Goal: Information Seeking & Learning: Learn about a topic

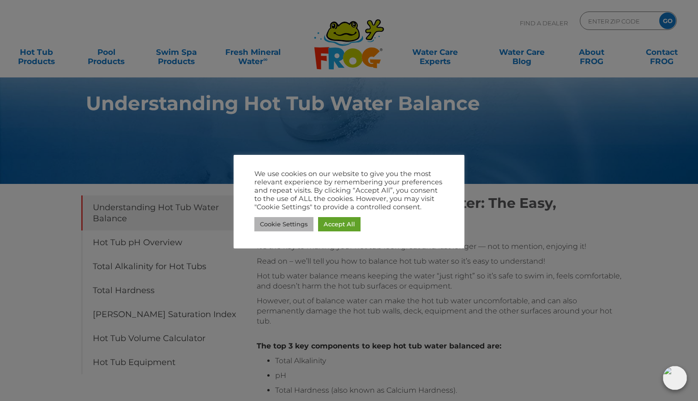
click at [280, 228] on link "Cookie Settings" at bounding box center [283, 224] width 59 height 14
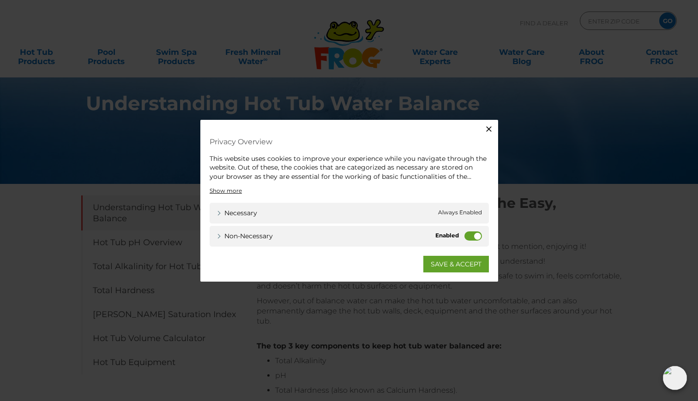
click at [470, 233] on label "Non-necessary" at bounding box center [473, 236] width 18 height 9
click at [0, 0] on input "Non-necessary" at bounding box center [0, 0] width 0 height 0
click at [454, 263] on link "SAVE & ACCEPT" at bounding box center [456, 264] width 66 height 17
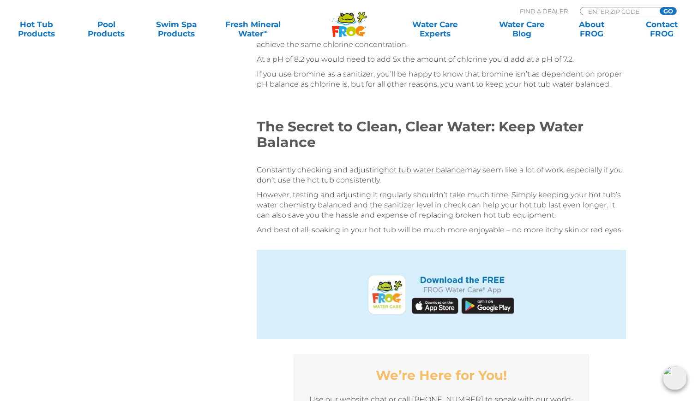
scroll to position [2015, 0]
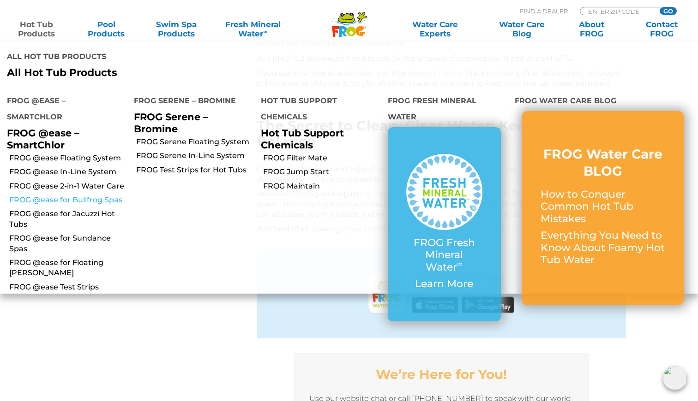
click at [47, 195] on link "FROG @ease for Bullfrog Spas" at bounding box center [68, 200] width 118 height 10
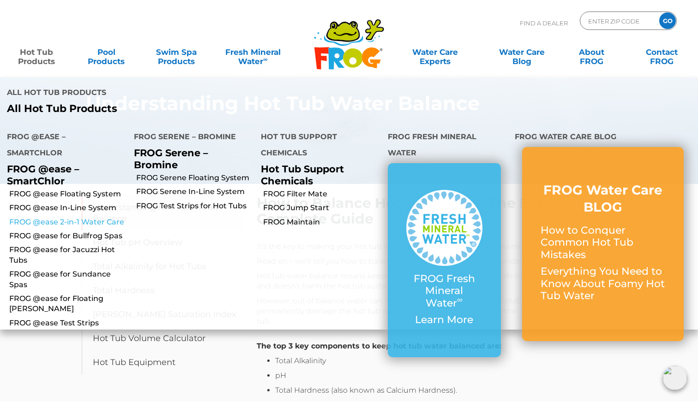
click at [41, 217] on link "FROG @ease 2-in-1 Water Care" at bounding box center [68, 222] width 118 height 10
click at [60, 245] on link "FROG @ease for Jacuzzi Hot Tubs" at bounding box center [68, 255] width 118 height 21
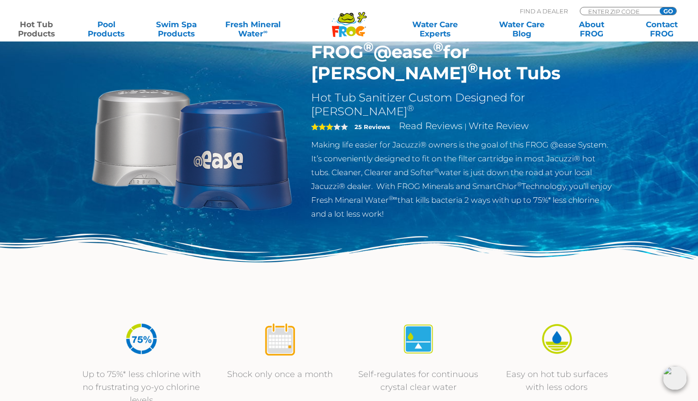
scroll to position [55, 0]
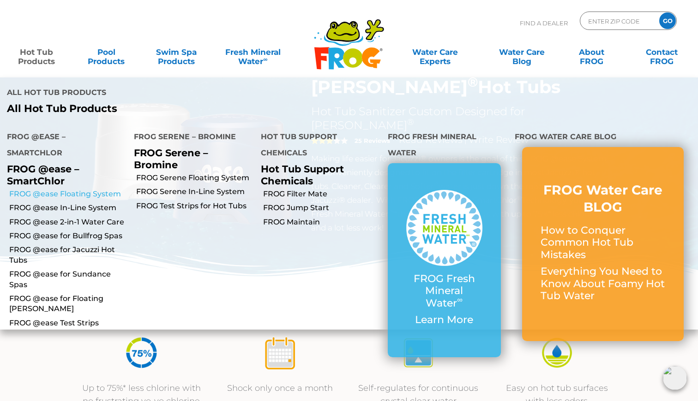
click at [51, 189] on link "FROG @ease Floating System" at bounding box center [68, 194] width 118 height 10
click at [51, 269] on link "FROG @ease for Sundance Spas" at bounding box center [68, 279] width 118 height 21
click at [64, 294] on link "FROG @ease for Floating [PERSON_NAME]" at bounding box center [68, 304] width 118 height 21
